Goal: Task Accomplishment & Management: Complete application form

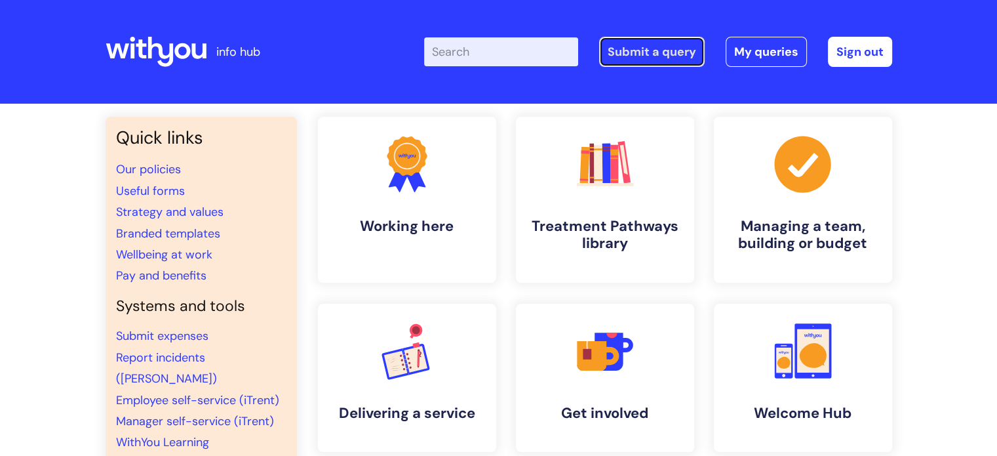
click at [650, 49] on link "Submit a query" at bounding box center [652, 52] width 106 height 30
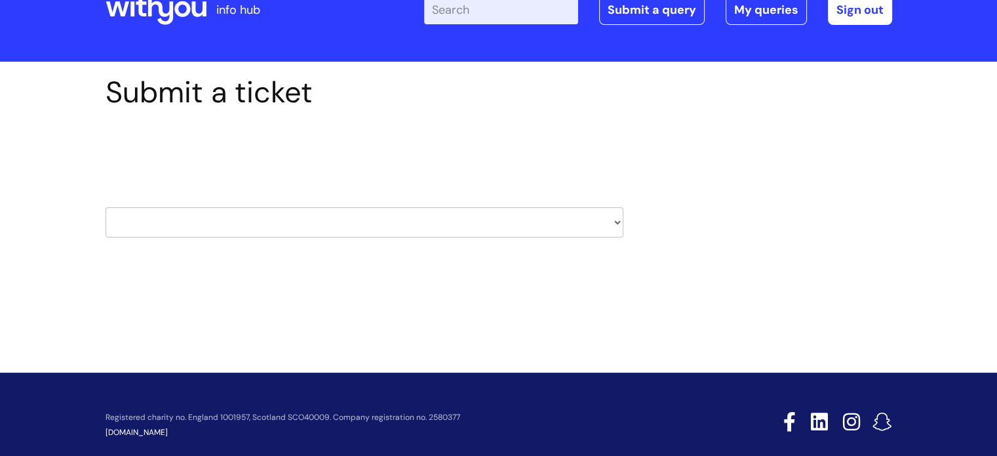
scroll to position [63, 0]
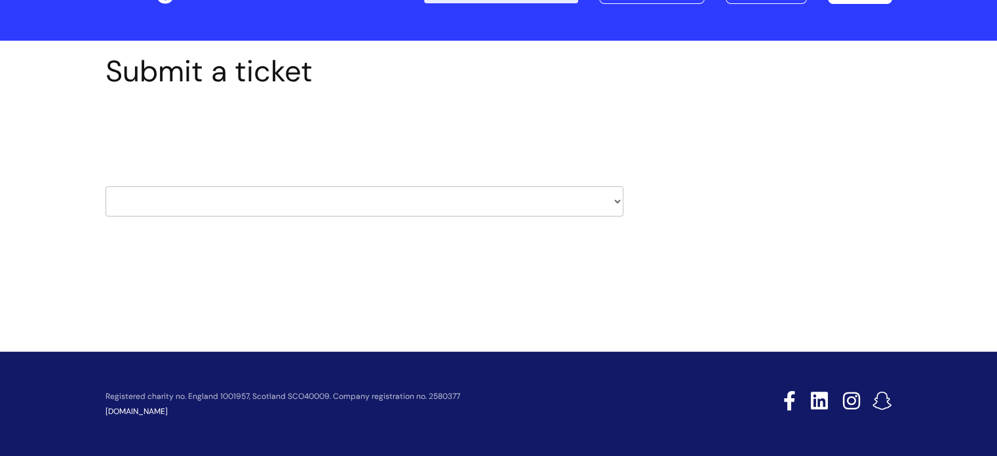
click at [498, 197] on select "HR / People IT and Support Clinical Drug Alerts Finance Accounts Data Support T…" at bounding box center [365, 201] width 518 height 30
select select "hr_/_people"
click at [106, 186] on select "HR / People IT and Support Clinical Drug Alerts Finance Accounts Data Support T…" at bounding box center [365, 201] width 518 height 30
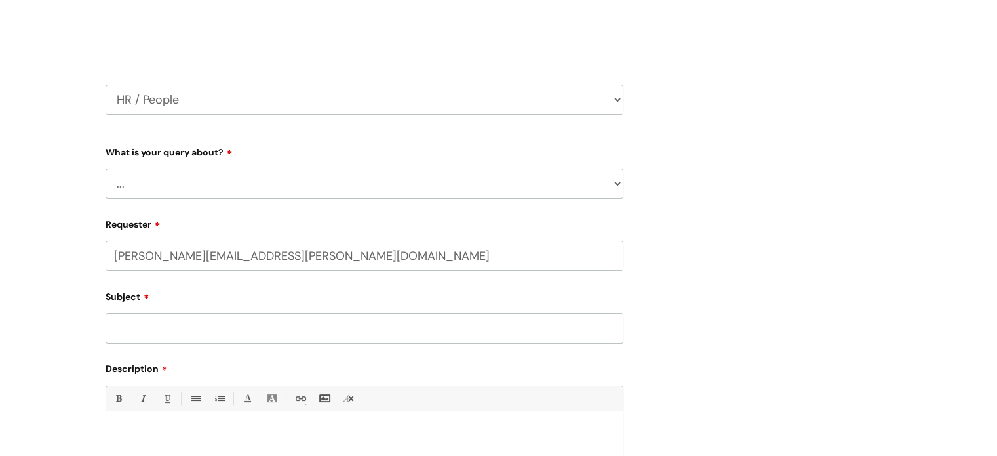
scroll to position [197, 0]
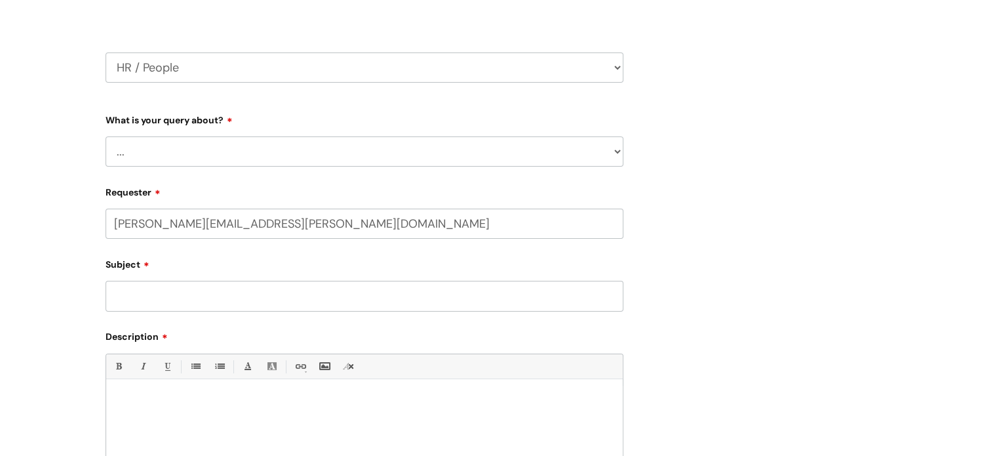
select select "80004286540"
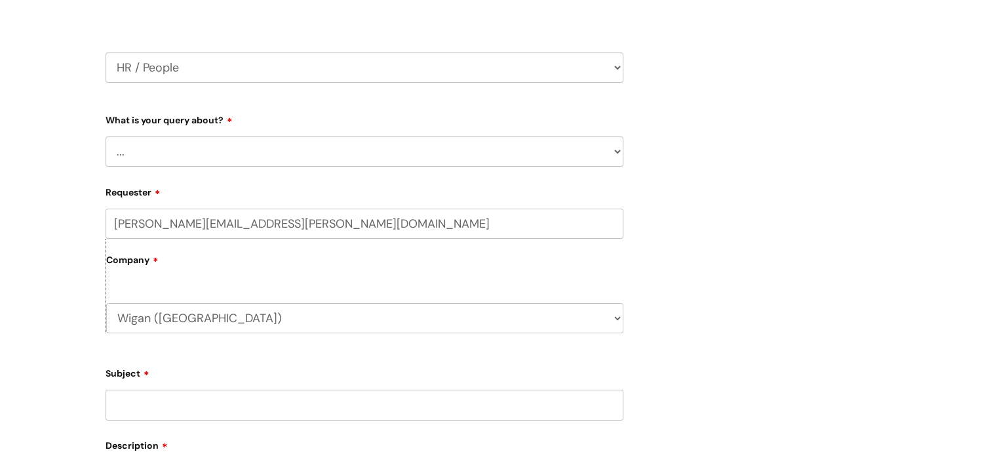
click at [353, 151] on select "... Absence Query Holiday Query Employee change request General HR Query iTrent…" at bounding box center [365, 151] width 518 height 30
select select "Employee change request"
click at [106, 136] on select "... Absence Query Holiday Query Employee change request General HR Query iTrent…" at bounding box center [365, 151] width 518 height 30
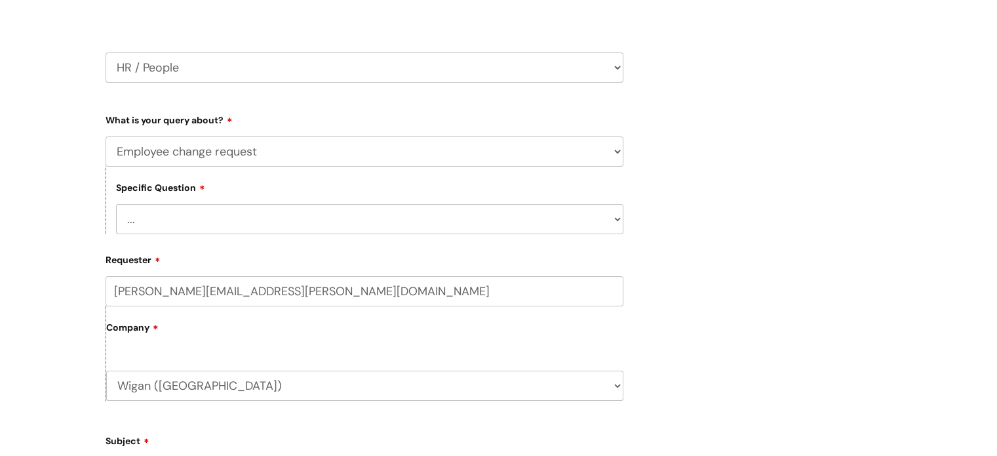
click at [312, 211] on select "... General employee change query Chasing update on employee change form progre…" at bounding box center [370, 219] width 508 height 30
select select "General employee change query"
click at [116, 204] on select "... General employee change query Chasing update on employee change form progre…" at bounding box center [370, 219] width 508 height 30
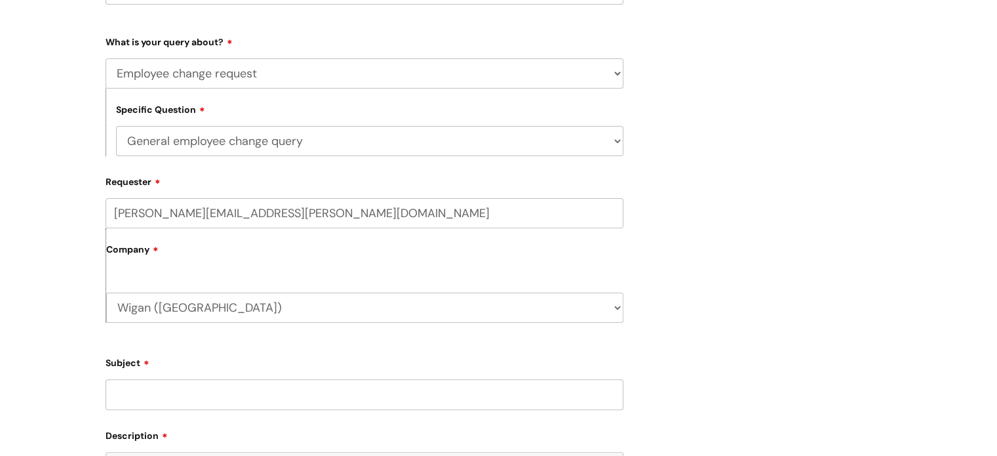
scroll to position [393, 0]
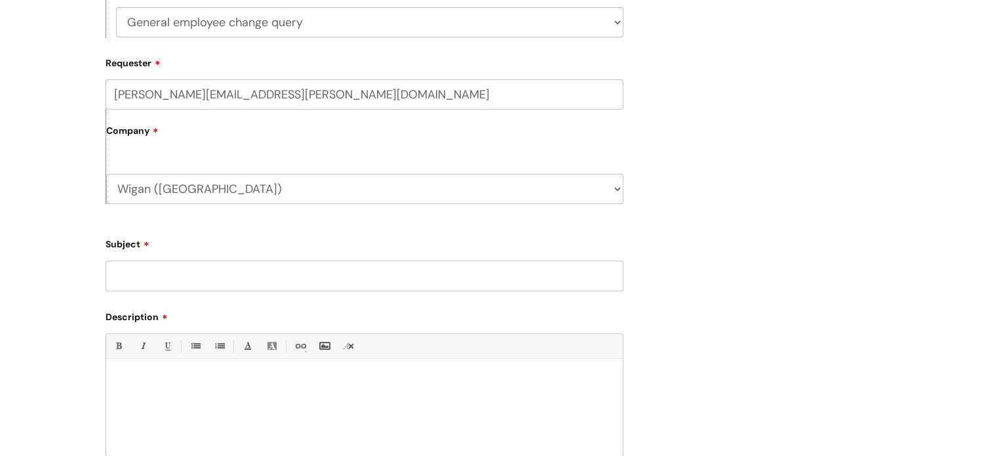
click at [264, 279] on input "Subject" at bounding box center [365, 275] width 518 height 30
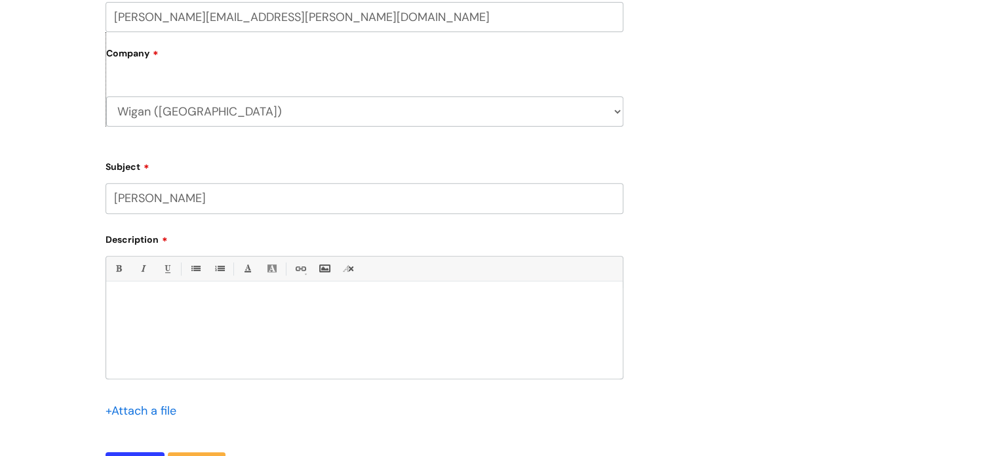
scroll to position [590, 0]
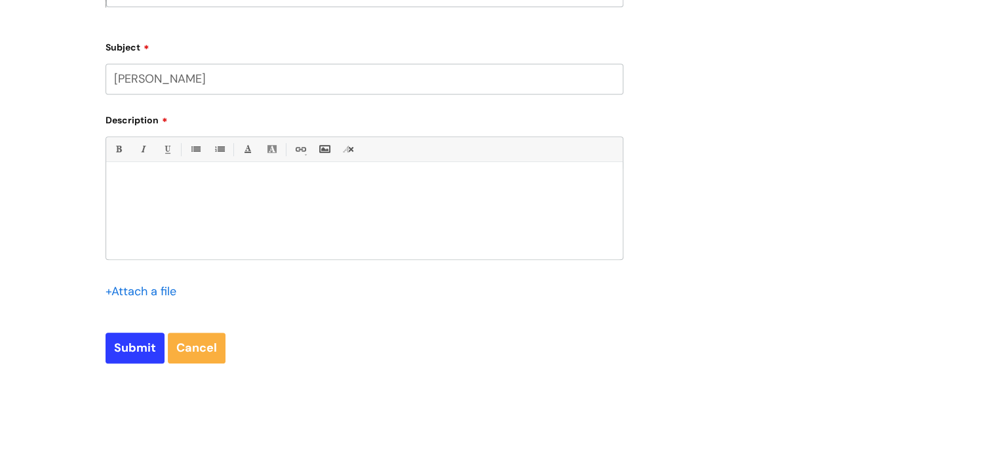
type input "[PERSON_NAME]"
click at [296, 205] on div at bounding box center [364, 214] width 517 height 90
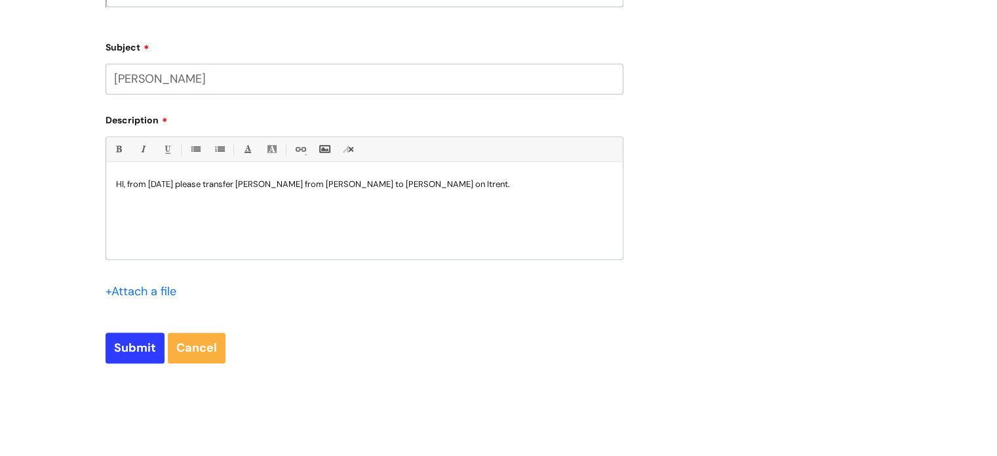
click at [519, 185] on p "HI, from [DATE] please transfer [PERSON_NAME] from [PERSON_NAME] to [PERSON_NAM…" at bounding box center [364, 184] width 497 height 12
click at [140, 347] on input "Submit" at bounding box center [135, 347] width 59 height 30
type input "Please Wait..."
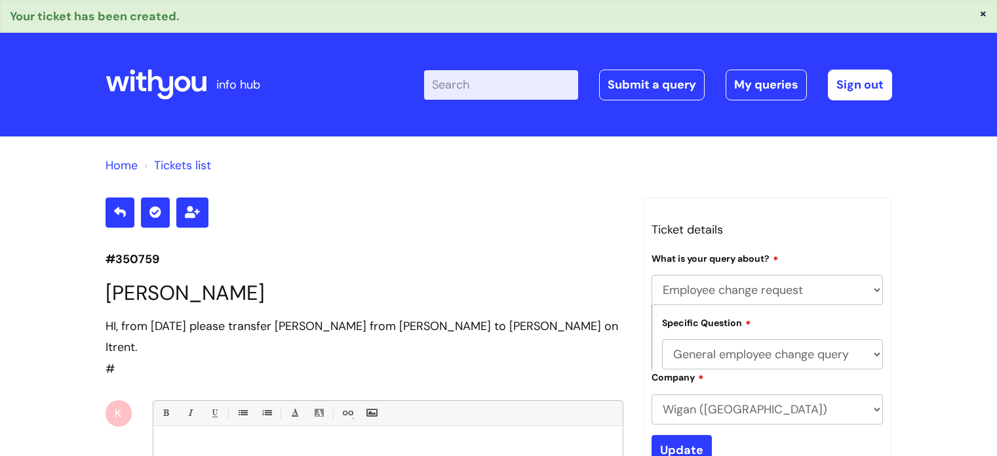
select select "Employee change request"
select select "General employee change query"
